Goal: Task Accomplishment & Management: Use online tool/utility

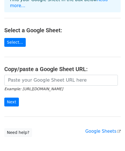
scroll to position [53, 0]
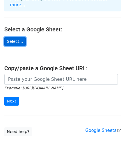
click at [15, 37] on link "Select..." at bounding box center [14, 41] width 21 height 9
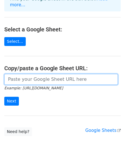
click at [41, 74] on input "url" at bounding box center [60, 79] width 113 height 11
click at [26, 75] on input "url" at bounding box center [60, 79] width 113 height 11
paste input "https://docs.google.com/spreadsheets/d/1FndaMXidrDaX8hAil6Xkg_JFu4Nnt0FEqEHVven…"
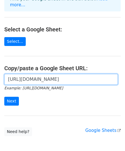
scroll to position [0, 166]
type input "https://docs.google.com/spreadsheets/d/1FndaMXidrDaX8hAil6Xkg_JFu4Nnt0FEqEHVven…"
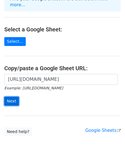
scroll to position [0, 0]
click at [13, 97] on input "Next" at bounding box center [11, 101] width 15 height 9
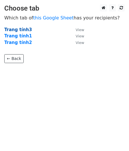
click at [17, 28] on strong "Trang tính3" at bounding box center [18, 29] width 28 height 5
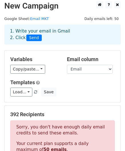
scroll to position [1, 0]
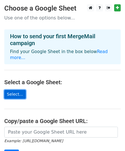
click at [19, 90] on link "Select..." at bounding box center [14, 94] width 21 height 9
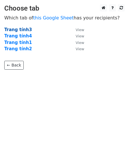
click at [19, 30] on strong "Trang tính3" at bounding box center [18, 29] width 28 height 5
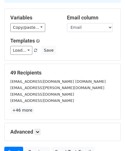
scroll to position [92, 0]
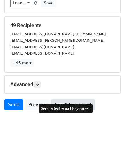
click at [66, 99] on link "Send Test Email" at bounding box center [72, 104] width 43 height 11
click at [58, 99] on link "Send Test Email" at bounding box center [72, 104] width 43 height 11
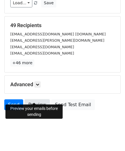
click at [33, 99] on link "Preview" at bounding box center [37, 104] width 25 height 11
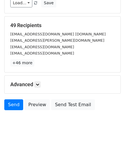
click at [32, 121] on body "New Campaign Daily emails left: 50 Google Sheet: Email MKT 1. Write your email …" at bounding box center [62, 24] width 125 height 224
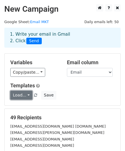
click at [27, 95] on link "Load..." at bounding box center [21, 95] width 22 height 9
click at [26, 108] on h6 "No templates saved" at bounding box center [37, 108] width 53 height 9
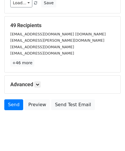
scroll to position [92, 0]
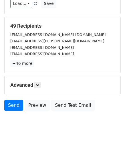
click at [31, 82] on h5 "Advanced" at bounding box center [62, 85] width 104 height 6
click at [37, 82] on link at bounding box center [37, 85] width 6 height 6
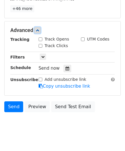
scroll to position [148, 0]
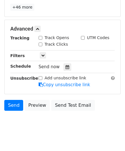
click at [42, 36] on input "Track Opens" at bounding box center [41, 38] width 4 height 4
checkbox input "true"
click at [41, 43] on input "Track Clicks" at bounding box center [41, 45] width 4 height 4
checkbox input "true"
click at [81, 36] on input "UTM Codes" at bounding box center [83, 38] width 4 height 4
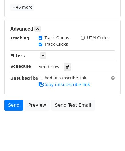
checkbox input "true"
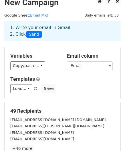
scroll to position [0, 0]
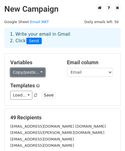
click at [31, 70] on link "Copy/paste..." at bounding box center [27, 72] width 35 height 9
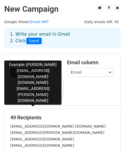
click at [26, 93] on link "{{Email}}" at bounding box center [37, 93] width 53 height 9
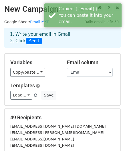
click at [54, 60] on h5 "Variables" at bounding box center [34, 62] width 48 height 6
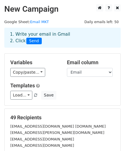
scroll to position [148, 0]
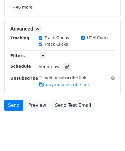
click at [63, 11] on form "Variables Copy/paste... {{Tên cơ sở}} {{Email}} Email column Tên cơ sở Email Te…" at bounding box center [62, 10] width 116 height 208
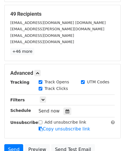
scroll to position [103, 0]
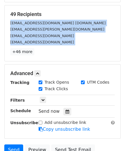
drag, startPoint x: 9, startPoint y: 22, endPoint x: 58, endPoint y: 39, distance: 52.6
click at [58, 39] on div "49 Recipients jenjames@celestialyoga.org celestialyoga.angela@gmail.com playhar…" at bounding box center [62, 33] width 104 height 44
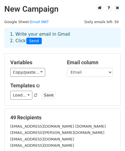
scroll to position [148, 0]
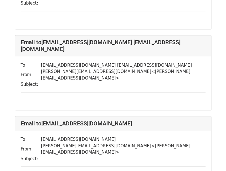
scroll to position [384, 0]
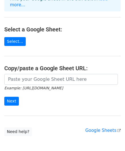
scroll to position [55, 0]
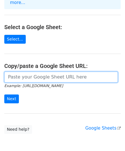
click at [51, 73] on input "url" at bounding box center [60, 77] width 113 height 11
paste input "https://docs.google.com/spreadsheets/d/1FndaMXidrDaX8hAil6Xkg_JFu4Nnt0FEqEHVven…"
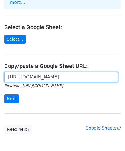
scroll to position [0, 166]
type input "https://docs.google.com/spreadsheets/d/1FndaMXidrDaX8hAil6Xkg_JFu4Nnt0FEqEHVven…"
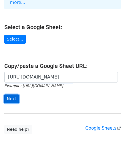
scroll to position [0, 0]
click at [8, 94] on input "Next" at bounding box center [11, 98] width 15 height 9
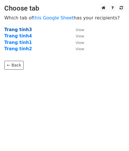
click at [23, 29] on strong "Trang tính3" at bounding box center [18, 29] width 28 height 5
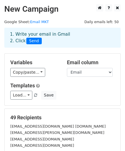
scroll to position [92, 0]
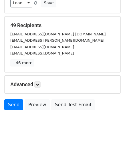
click at [88, 59] on p "+46 more" at bounding box center [62, 62] width 104 height 7
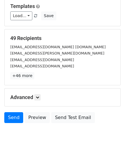
scroll to position [79, 0]
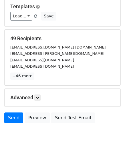
click at [71, 77] on div "49 Recipients jenjames@celestialyoga.org celestialyoga.angela@gmail.com playhar…" at bounding box center [63, 58] width 116 height 56
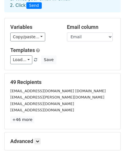
scroll to position [35, 0]
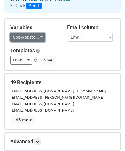
click at [31, 36] on link "Copy/paste..." at bounding box center [27, 37] width 35 height 9
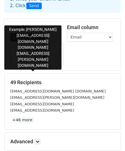
click at [43, 58] on icon at bounding box center [45, 58] width 5 height 5
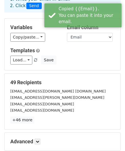
click at [26, 43] on div "Variables Copy/paste... {{Tên cơ sở}} {{Email}} Email column Tên cơ sở Email Te…" at bounding box center [63, 45] width 116 height 52
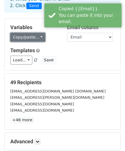
click at [24, 40] on link "Copy/paste..." at bounding box center [27, 37] width 35 height 9
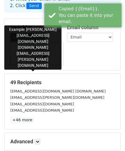
click at [24, 55] on link "{{Email}}" at bounding box center [37, 58] width 53 height 9
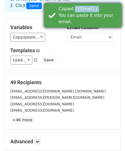
drag, startPoint x: 90, startPoint y: 9, endPoint x: 73, endPoint y: 9, distance: 17.1
click at [73, 9] on div "Copied {{Email}}. You can paste it into your email." at bounding box center [88, 15] width 60 height 19
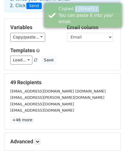
copy div "{{Email}}."
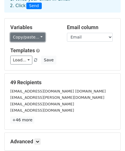
click at [38, 37] on link "Copy/paste..." at bounding box center [27, 37] width 35 height 9
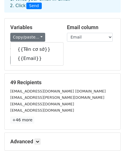
scroll to position [92, 0]
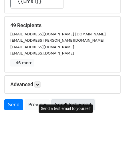
click at [58, 100] on link "Send Test Email" at bounding box center [72, 104] width 43 height 11
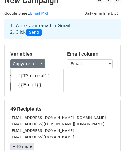
scroll to position [5, 0]
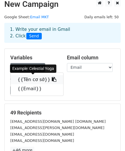
click at [34, 81] on link "{{Tên cơ sở}}" at bounding box center [37, 79] width 53 height 9
copy div "{{Email}}."
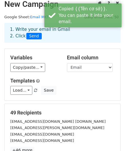
scroll to position [92, 0]
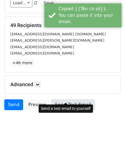
click at [62, 99] on link "Send Test Email" at bounding box center [72, 104] width 43 height 11
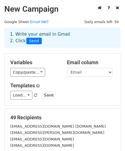
scroll to position [34, 0]
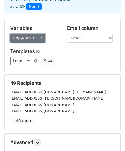
click at [37, 42] on link "Copy/paste..." at bounding box center [27, 38] width 35 height 9
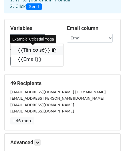
click at [34, 52] on link "{{Tên cơ sở}}" at bounding box center [37, 50] width 53 height 9
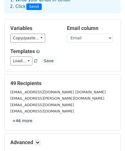
scroll to position [92, 0]
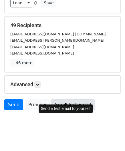
click at [62, 99] on link "Send Test Email" at bounding box center [72, 104] width 43 height 11
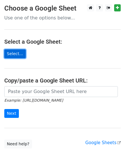
click at [12, 51] on link "Select..." at bounding box center [14, 53] width 21 height 9
click at [14, 54] on link "Select..." at bounding box center [14, 53] width 21 height 9
click at [14, 49] on link "Select..." at bounding box center [14, 53] width 21 height 9
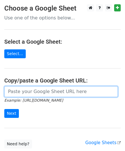
click at [60, 92] on input "url" at bounding box center [60, 91] width 113 height 11
paste input "[URL][DOMAIN_NAME]"
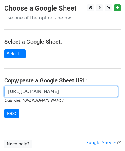
scroll to position [0, 166]
type input "[URL][DOMAIN_NAME]"
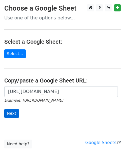
click at [14, 114] on input "Next" at bounding box center [11, 113] width 15 height 9
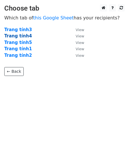
click at [24, 36] on strong "Trang tính4" at bounding box center [18, 35] width 28 height 5
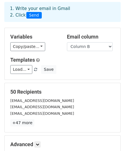
scroll to position [26, 0]
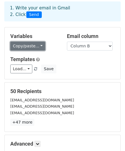
click at [35, 46] on link "Copy/paste..." at bounding box center [27, 46] width 35 height 9
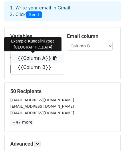
click at [27, 60] on link "{{Column A}}" at bounding box center [37, 58] width 53 height 9
